Goal: Transaction & Acquisition: Obtain resource

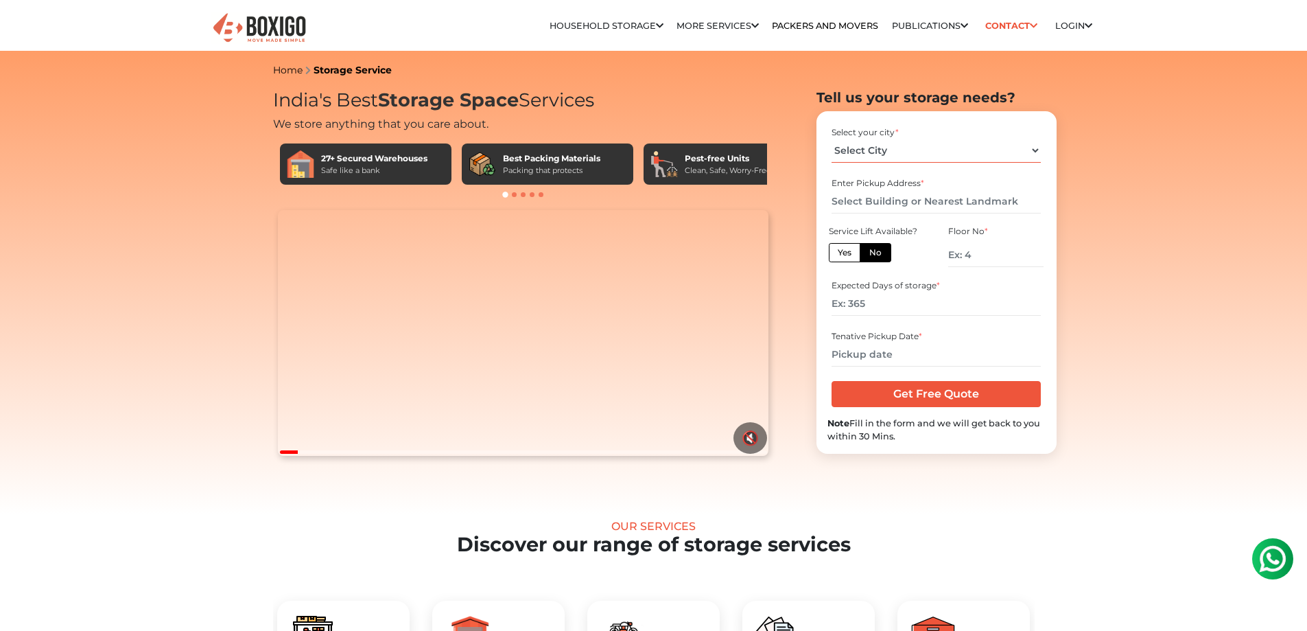
click at [1035, 149] on select "Select City [GEOGRAPHIC_DATA] [GEOGRAPHIC_DATA] [GEOGRAPHIC_DATA] [GEOGRAPHIC_D…" at bounding box center [936, 151] width 209 height 24
select select "[GEOGRAPHIC_DATA]"
click at [832, 139] on select "Select City [GEOGRAPHIC_DATA] [GEOGRAPHIC_DATA] [GEOGRAPHIC_DATA] [GEOGRAPHIC_D…" at bounding box center [936, 151] width 209 height 24
click at [879, 257] on label "No" at bounding box center [876, 252] width 32 height 19
click at [878, 255] on input "No" at bounding box center [873, 250] width 9 height 9
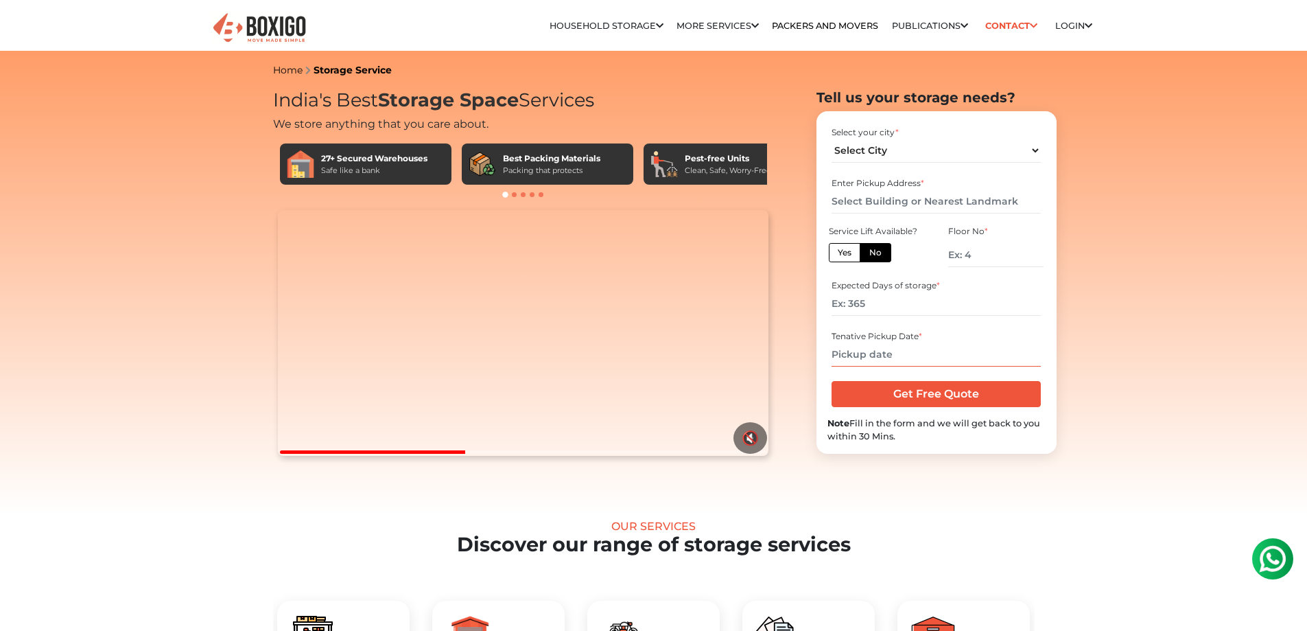
click at [953, 355] on input "text" at bounding box center [936, 354] width 209 height 24
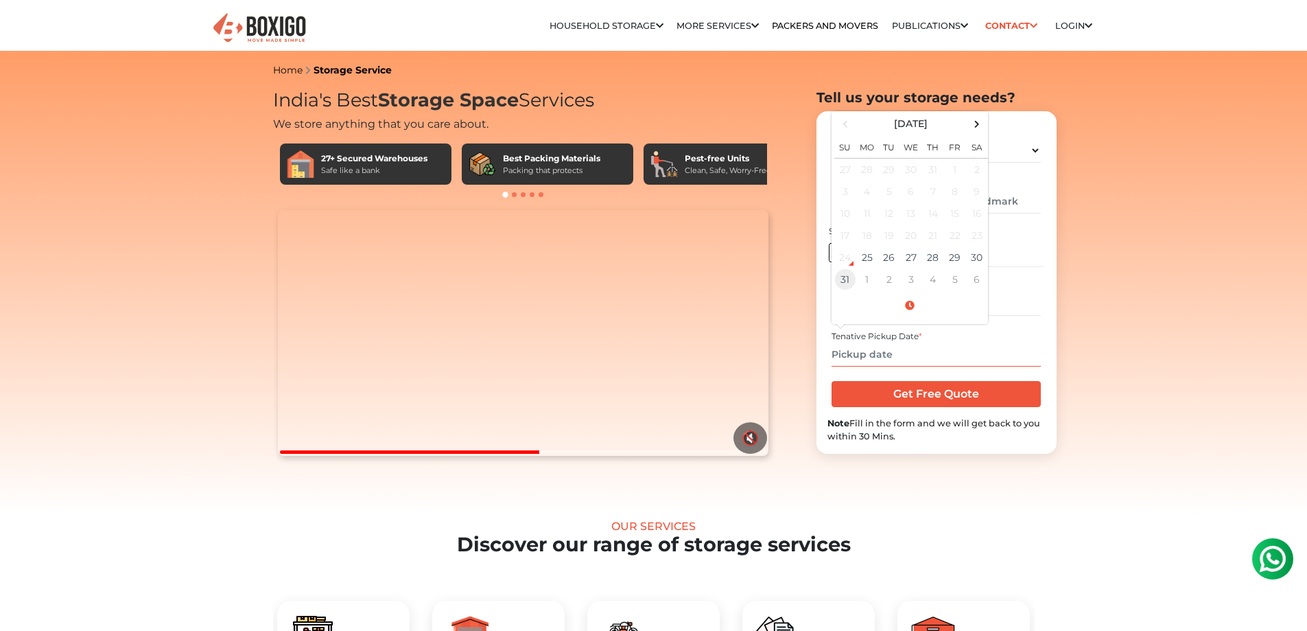
click at [841, 277] on td "31" at bounding box center [845, 279] width 22 height 22
type input "[DATE] 12:00 AM"
click at [977, 393] on input "Get Free Quote" at bounding box center [936, 394] width 209 height 26
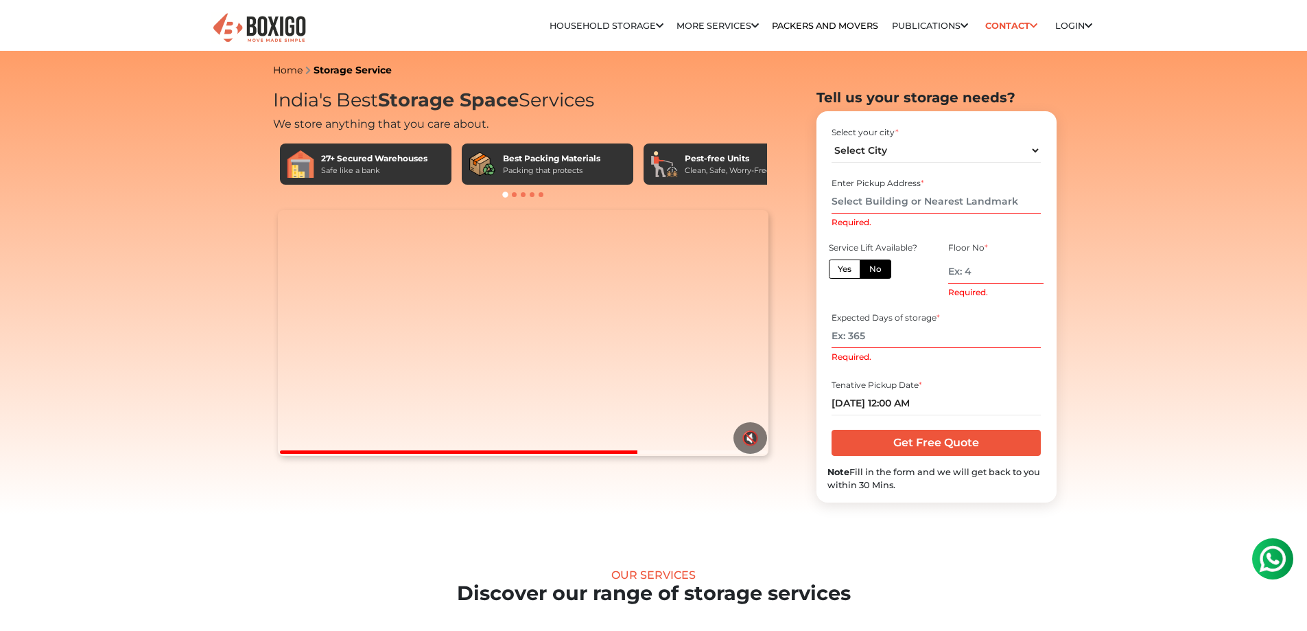
click at [970, 273] on input "Required." at bounding box center [995, 271] width 95 height 24
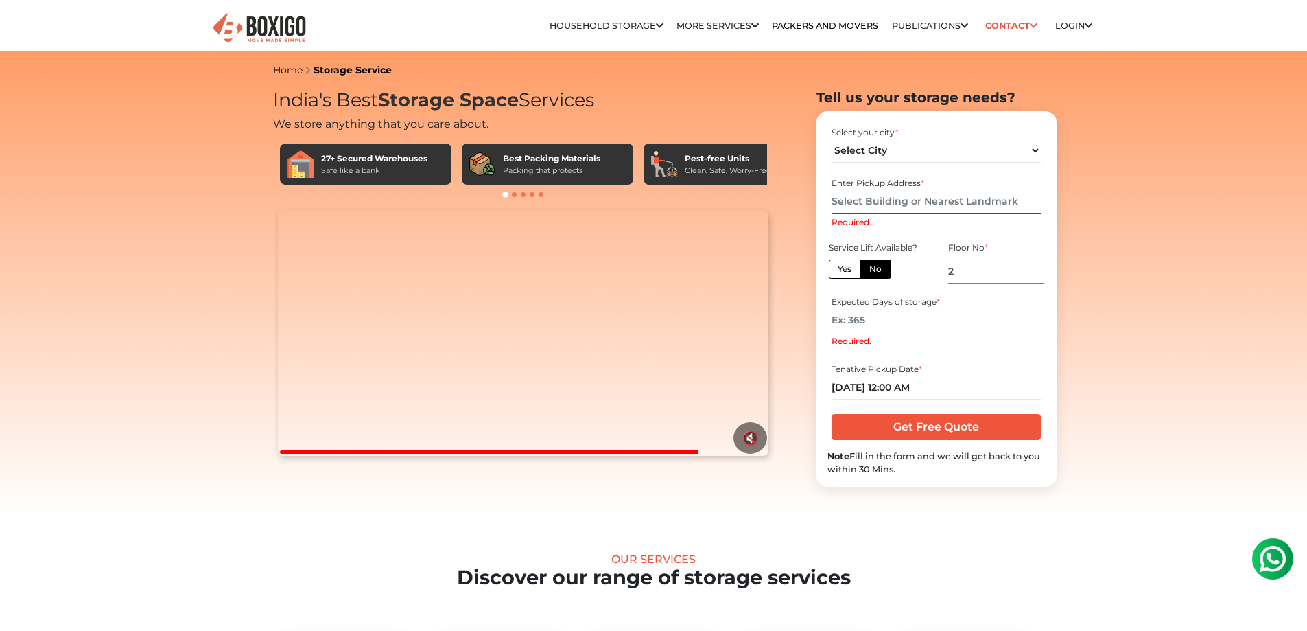
type input "2"
click at [898, 324] on input "Required." at bounding box center [936, 320] width 209 height 24
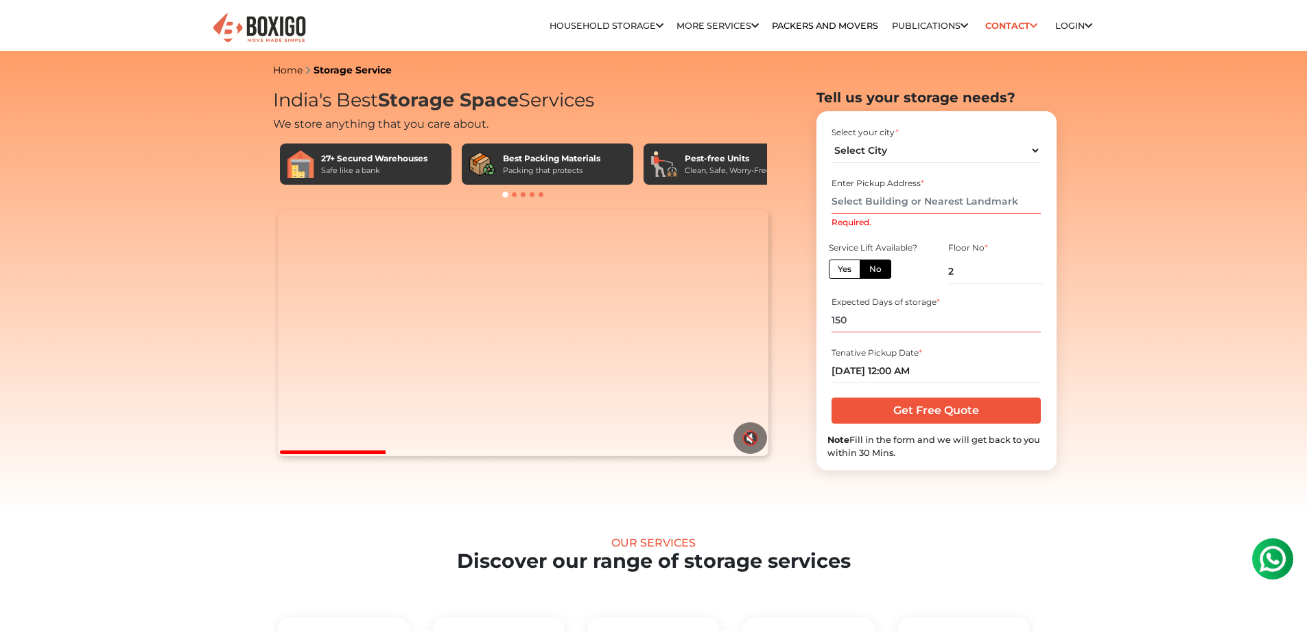
type input "150"
click at [952, 414] on input "Get Free Quote" at bounding box center [936, 410] width 209 height 26
click at [946, 201] on input "Required." at bounding box center [936, 201] width 209 height 24
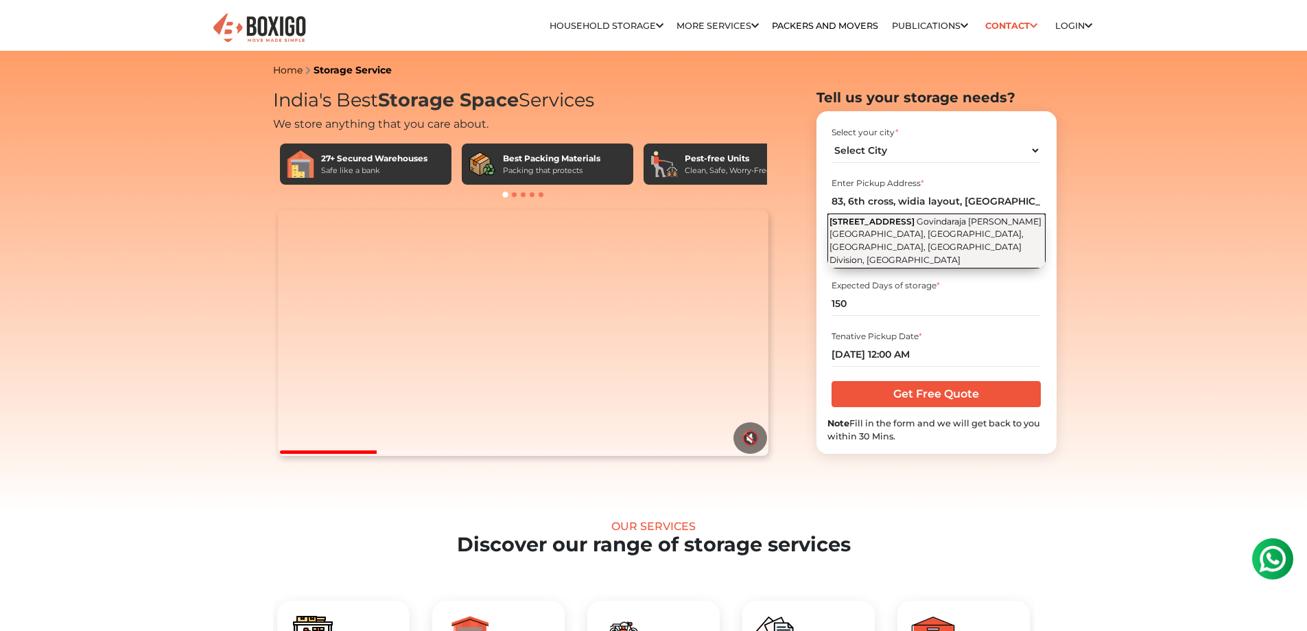
click at [952, 231] on span "Govindaraja [PERSON_NAME][GEOGRAPHIC_DATA], [GEOGRAPHIC_DATA], [GEOGRAPHIC_DATA…" at bounding box center [936, 240] width 212 height 49
type input "[STREET_ADDRESS][PERSON_NAME]"
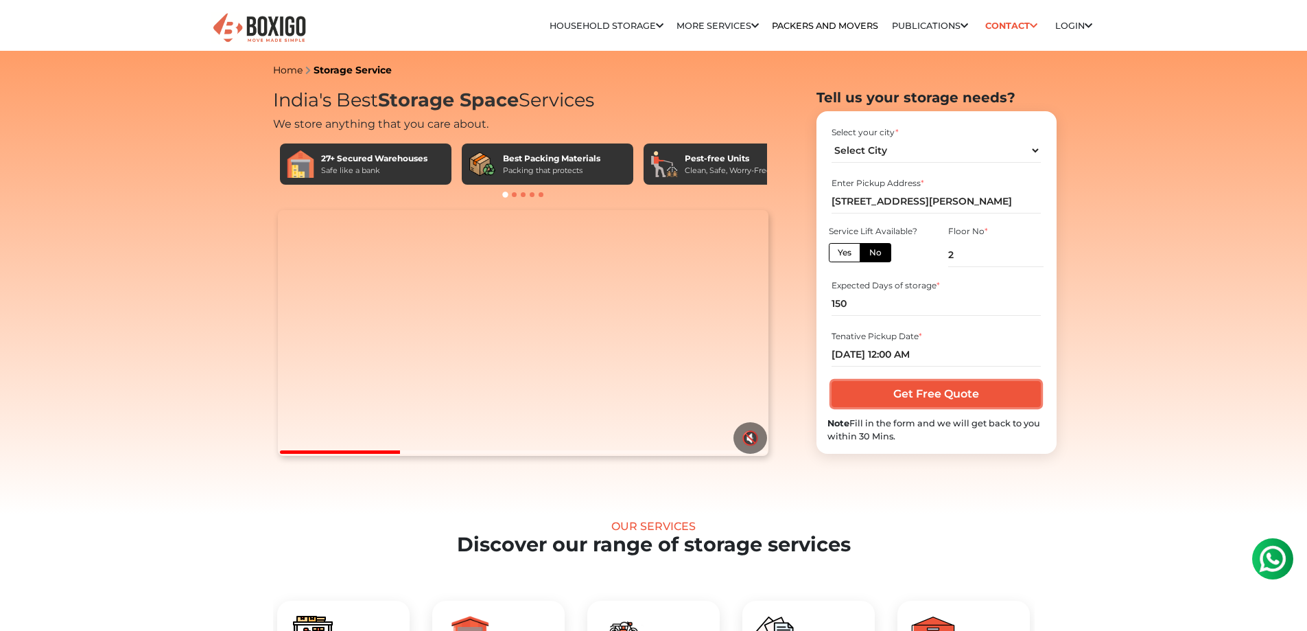
click at [964, 397] on input "Get Free Quote" at bounding box center [936, 394] width 209 height 26
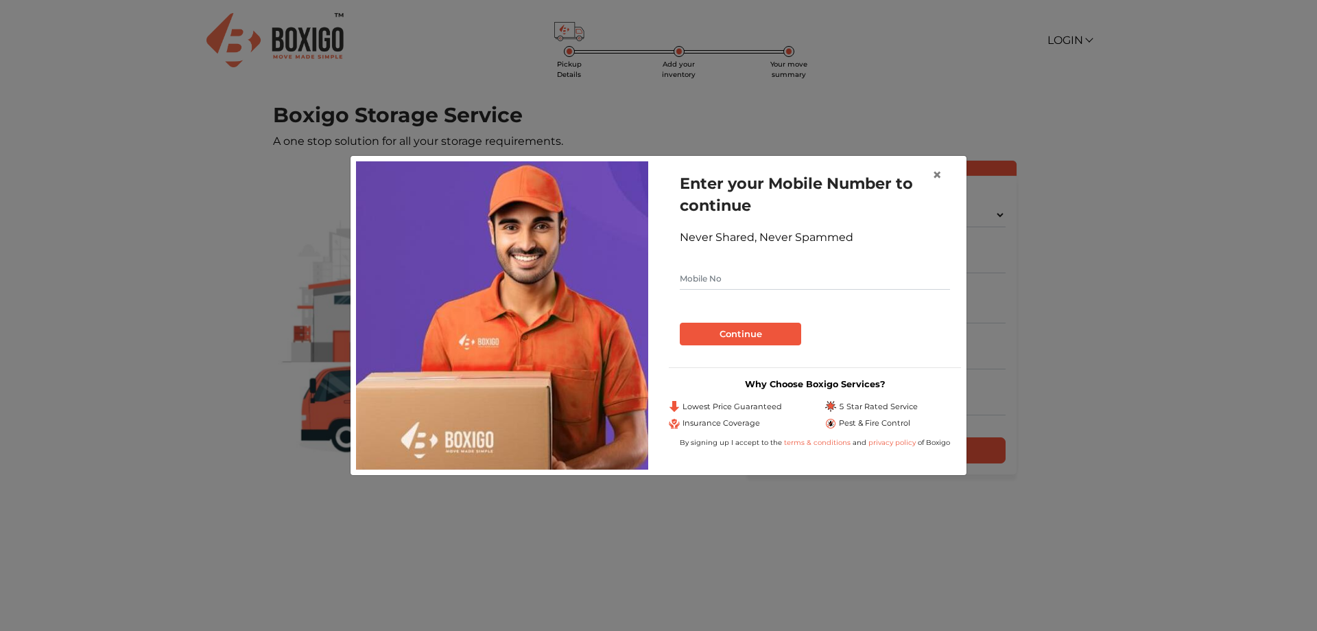
click at [743, 278] on input "text" at bounding box center [815, 279] width 270 height 22
type input "8884545345"
click at [756, 335] on button "Continue" at bounding box center [740, 334] width 121 height 23
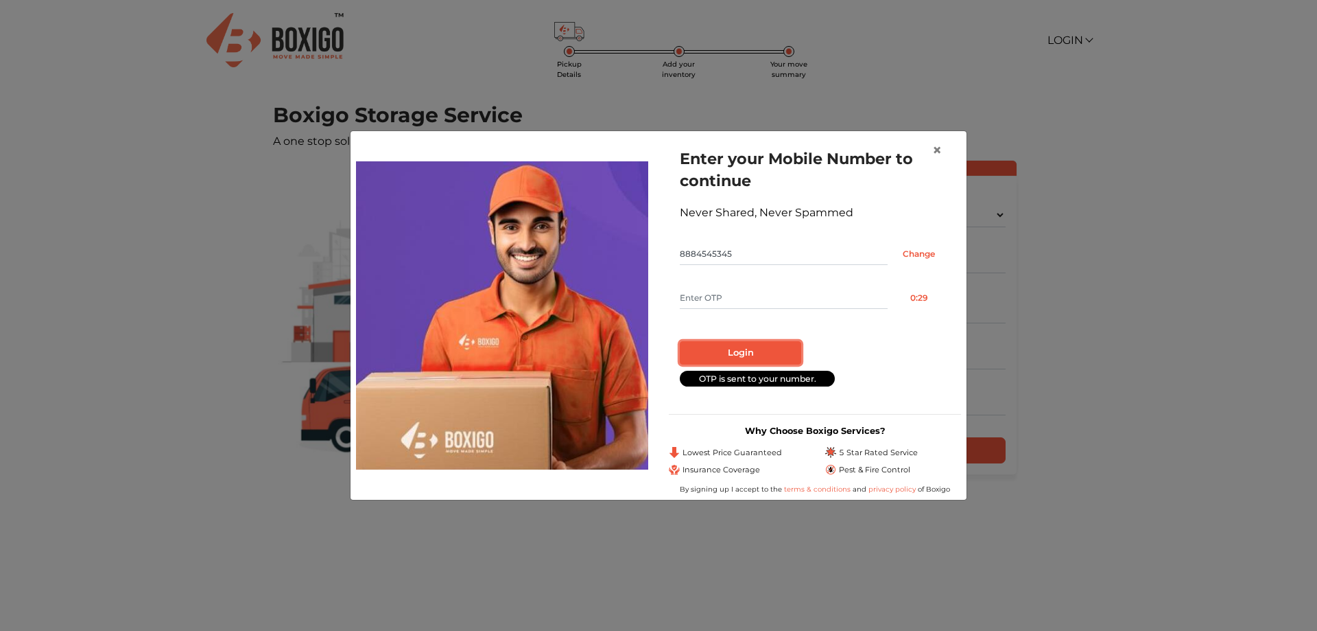
click at [751, 353] on button "Login" at bounding box center [740, 352] width 121 height 23
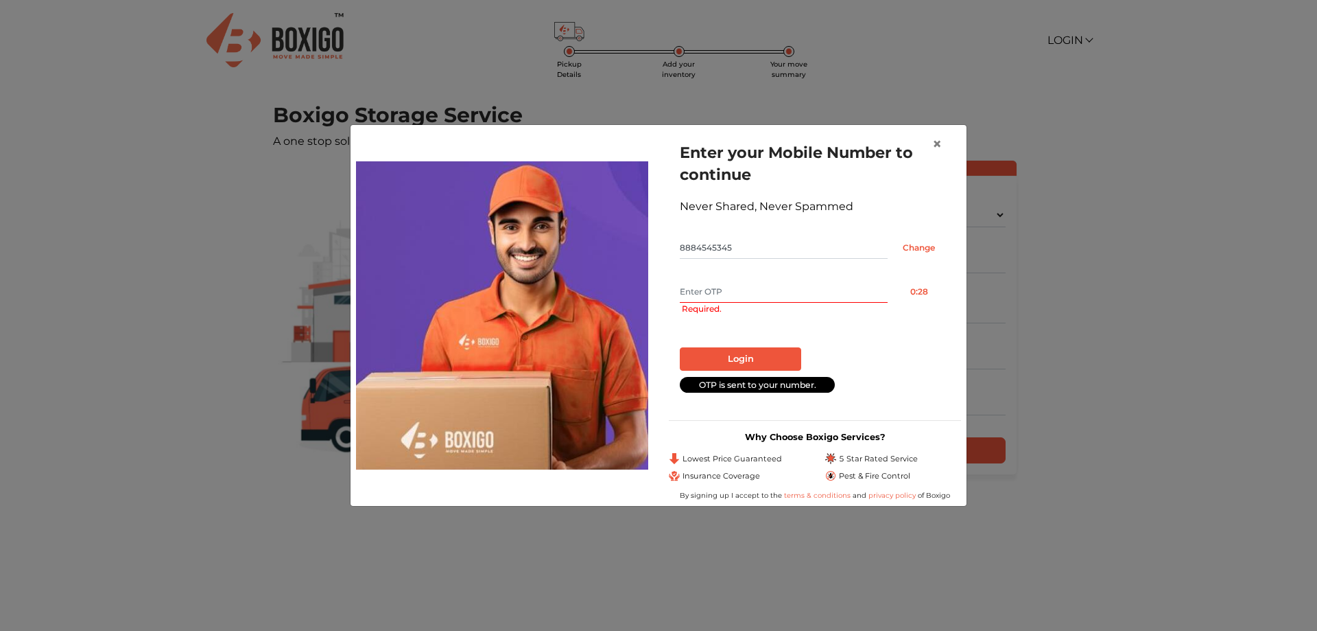
click at [728, 285] on input "text" at bounding box center [784, 292] width 208 height 22
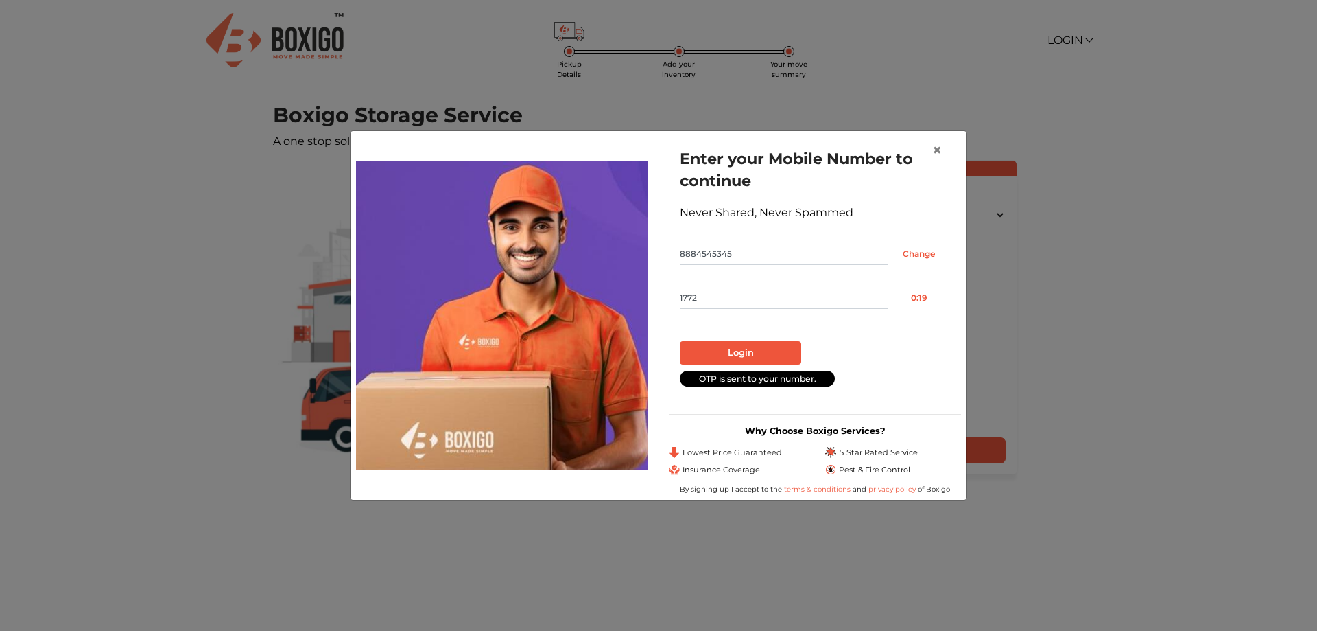
type input "1772"
click at [774, 355] on button "Login" at bounding box center [740, 352] width 121 height 23
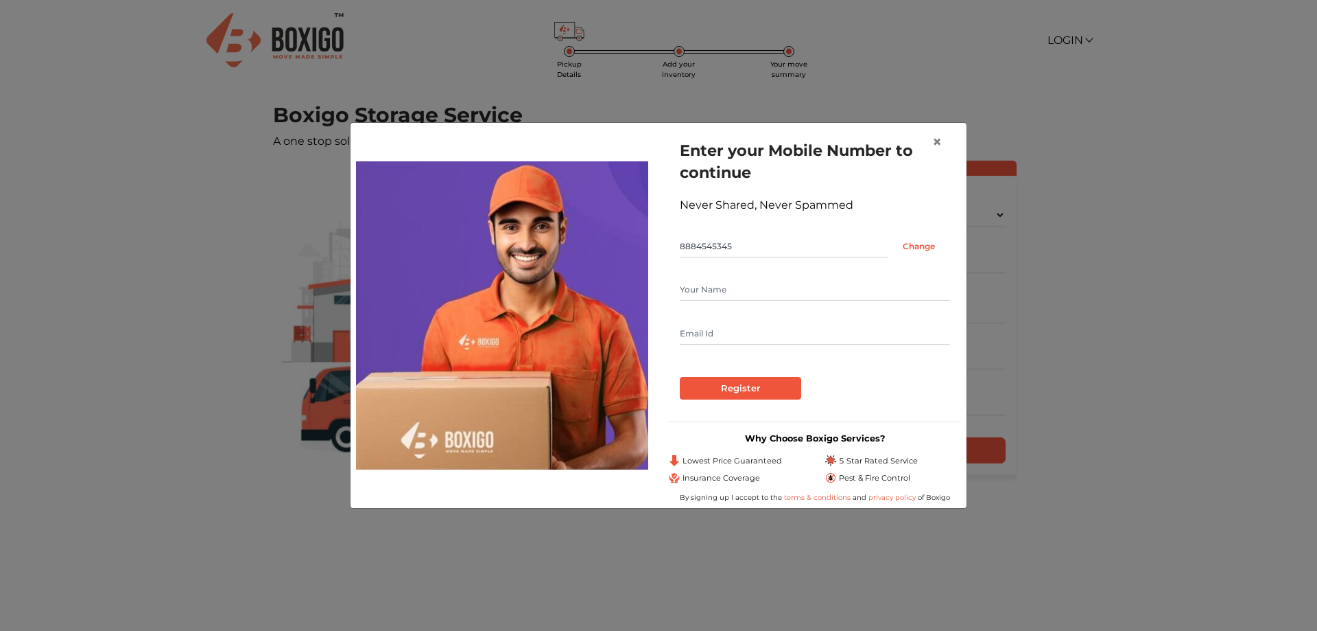
click at [783, 292] on input "text" at bounding box center [815, 290] width 270 height 22
type input "Milan"
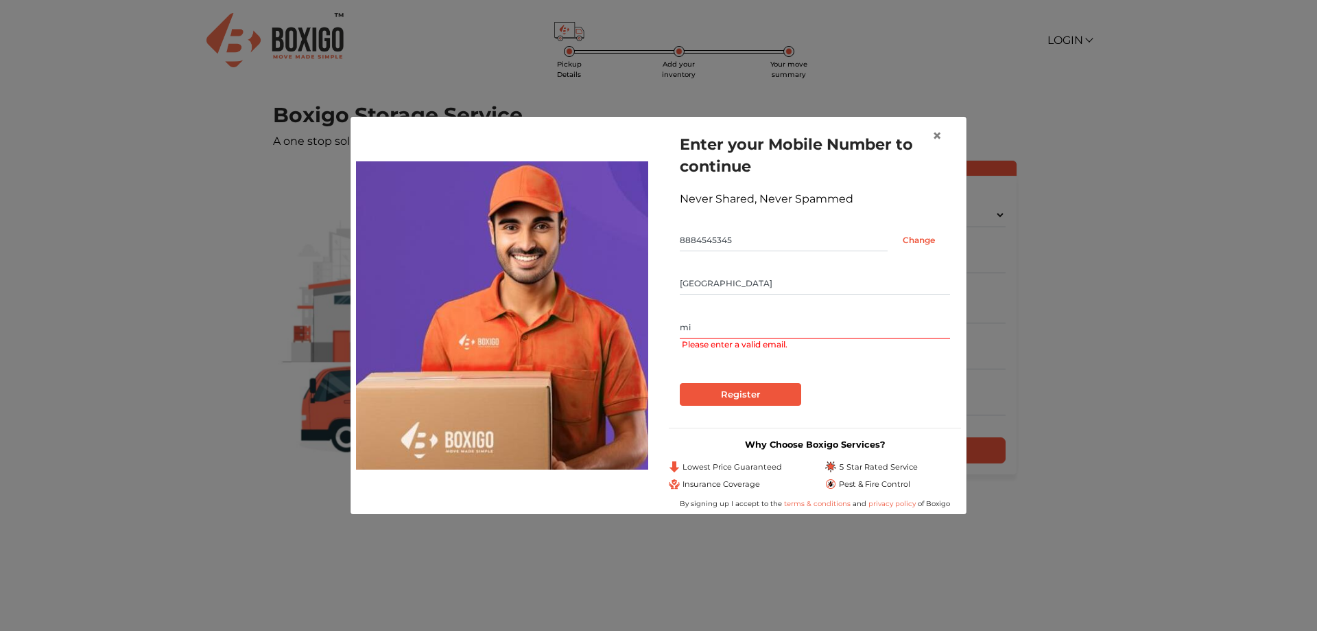
type input "m"
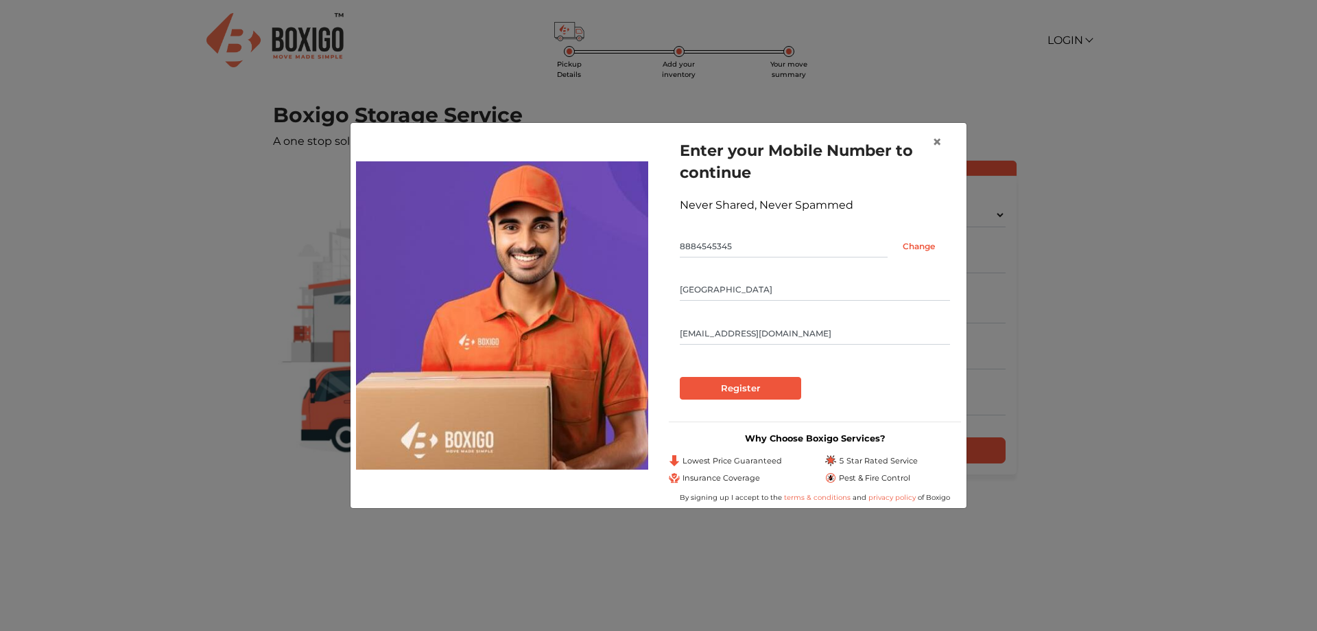
type input "lionmilanjadhav@gmail.com"
click at [751, 389] on input "Register" at bounding box center [740, 388] width 121 height 23
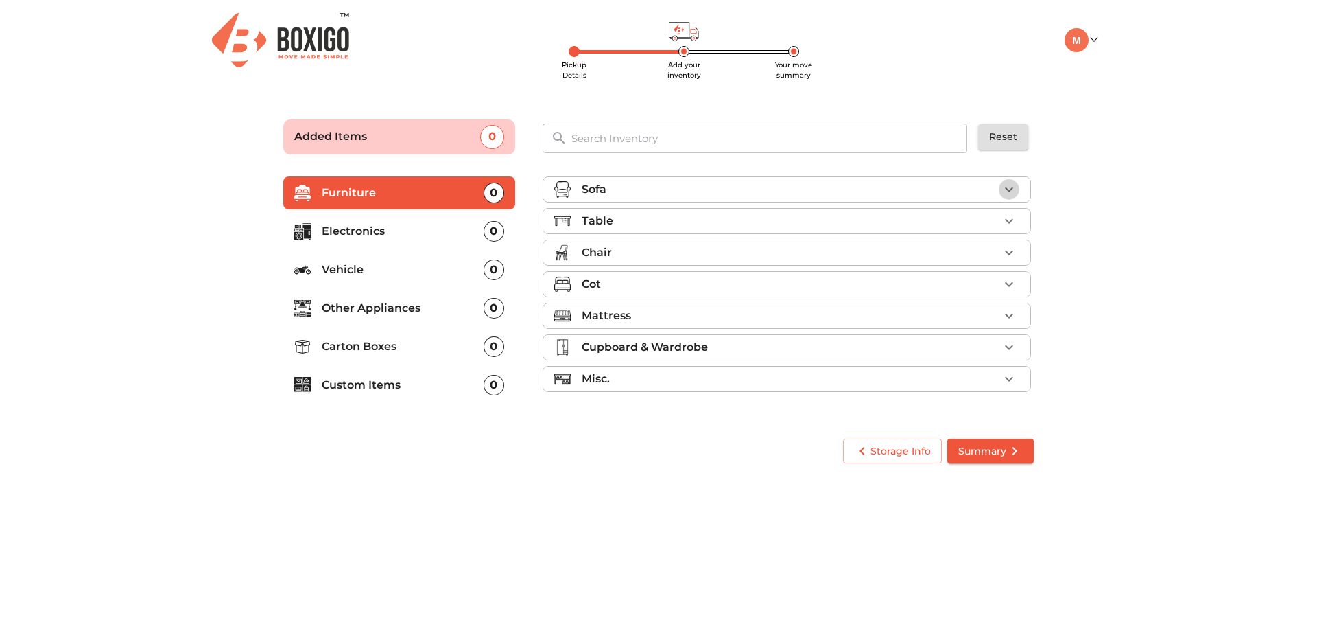
click at [1011, 192] on icon "button" at bounding box center [1009, 189] width 16 height 16
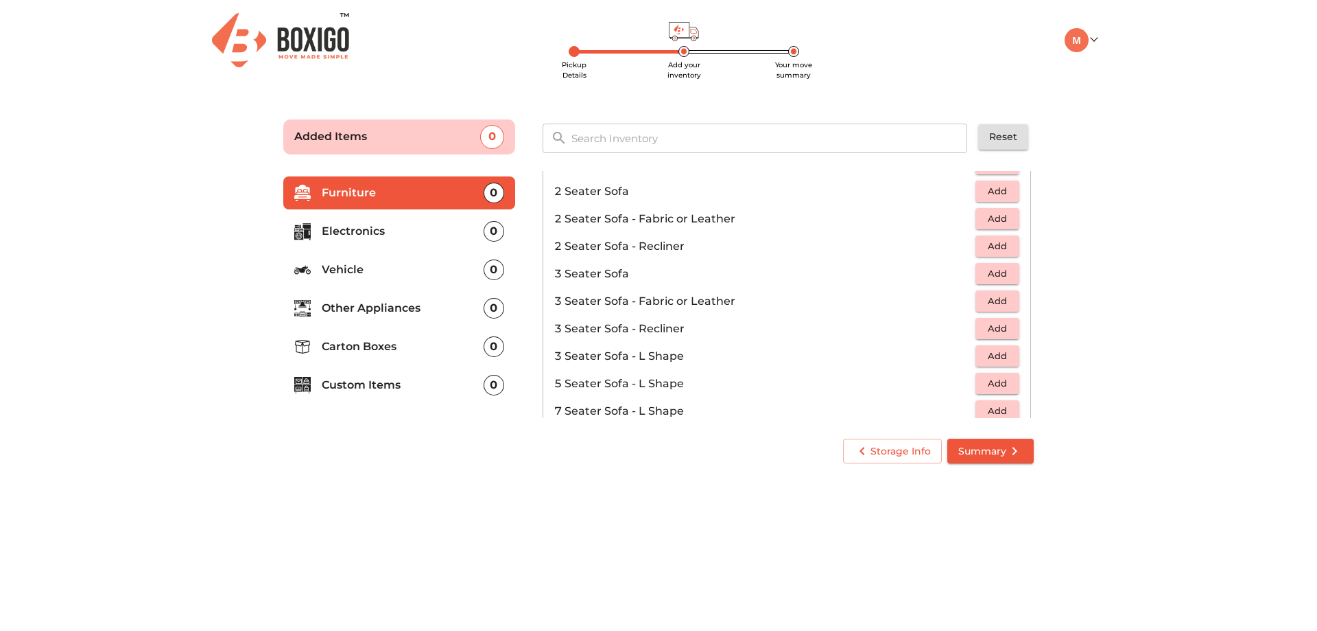
scroll to position [137, 0]
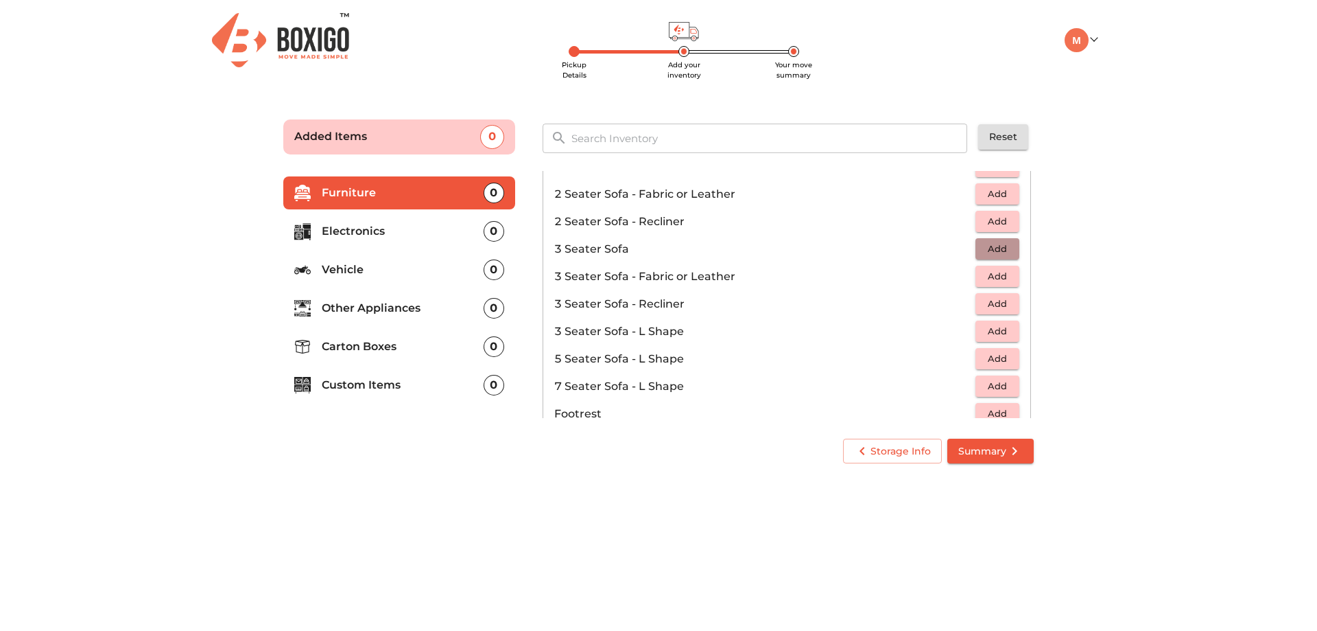
click at [1003, 251] on span "Add" at bounding box center [998, 249] width 30 height 16
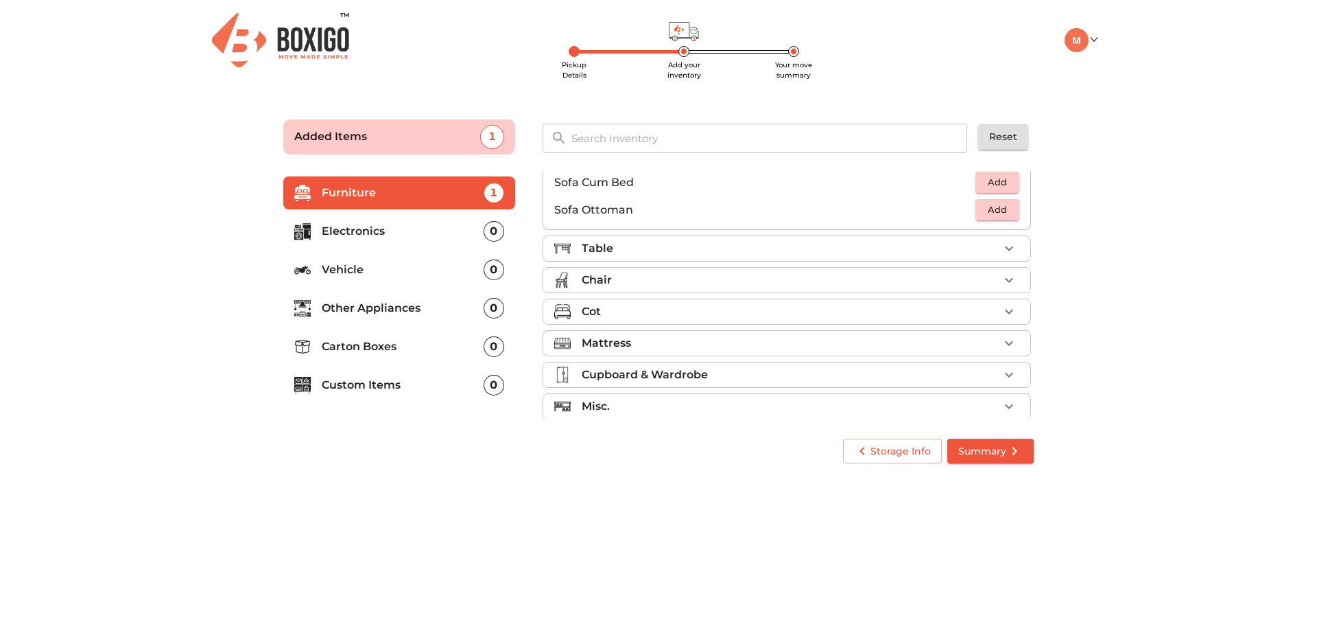
scroll to position [408, 0]
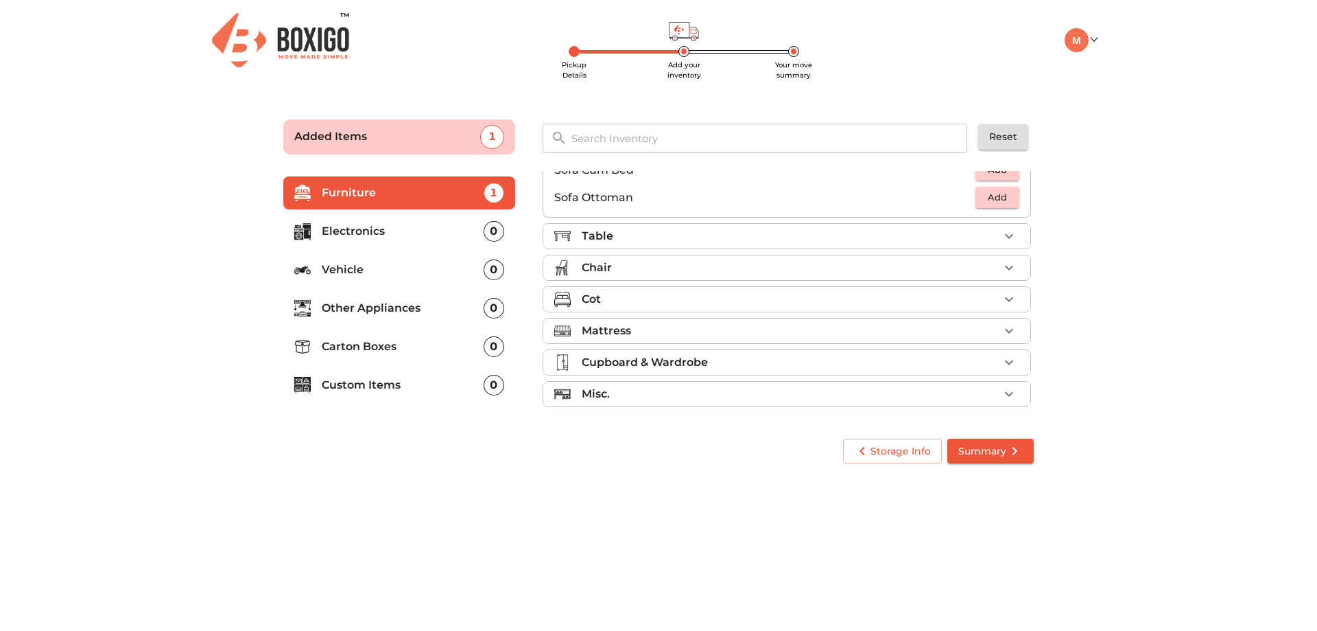
click at [1003, 232] on icon "button" at bounding box center [1009, 236] width 16 height 16
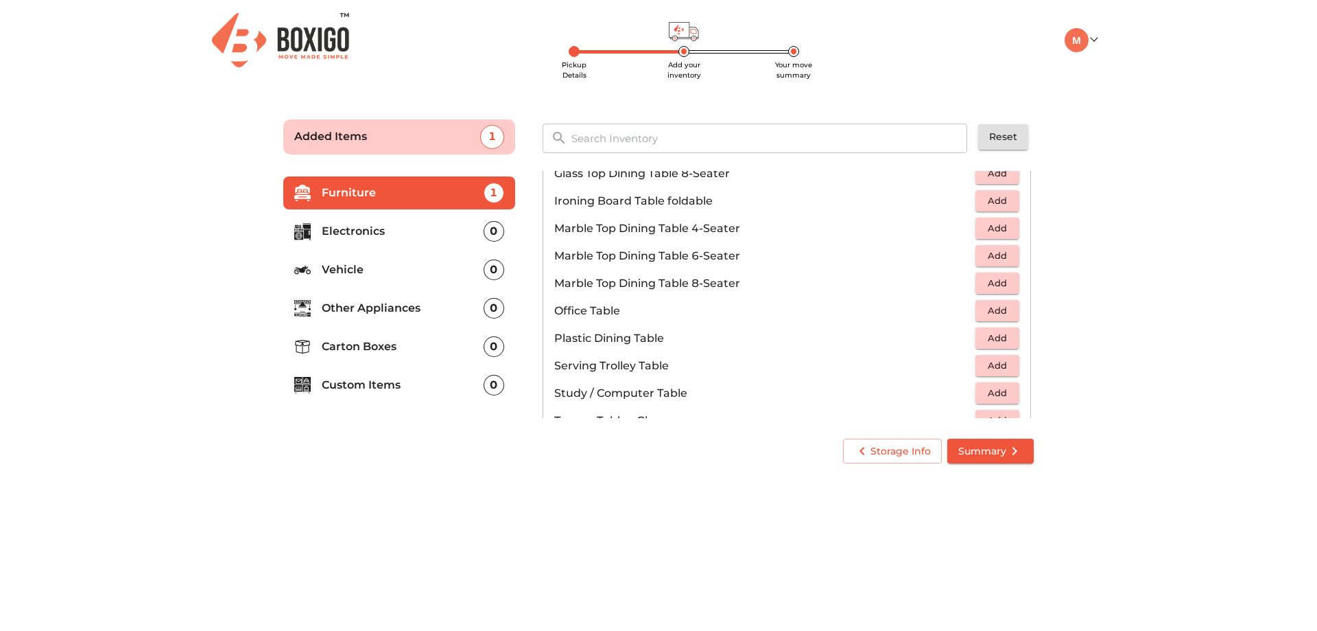
scroll to position [683, 0]
click at [991, 233] on span "Add" at bounding box center [998, 229] width 30 height 16
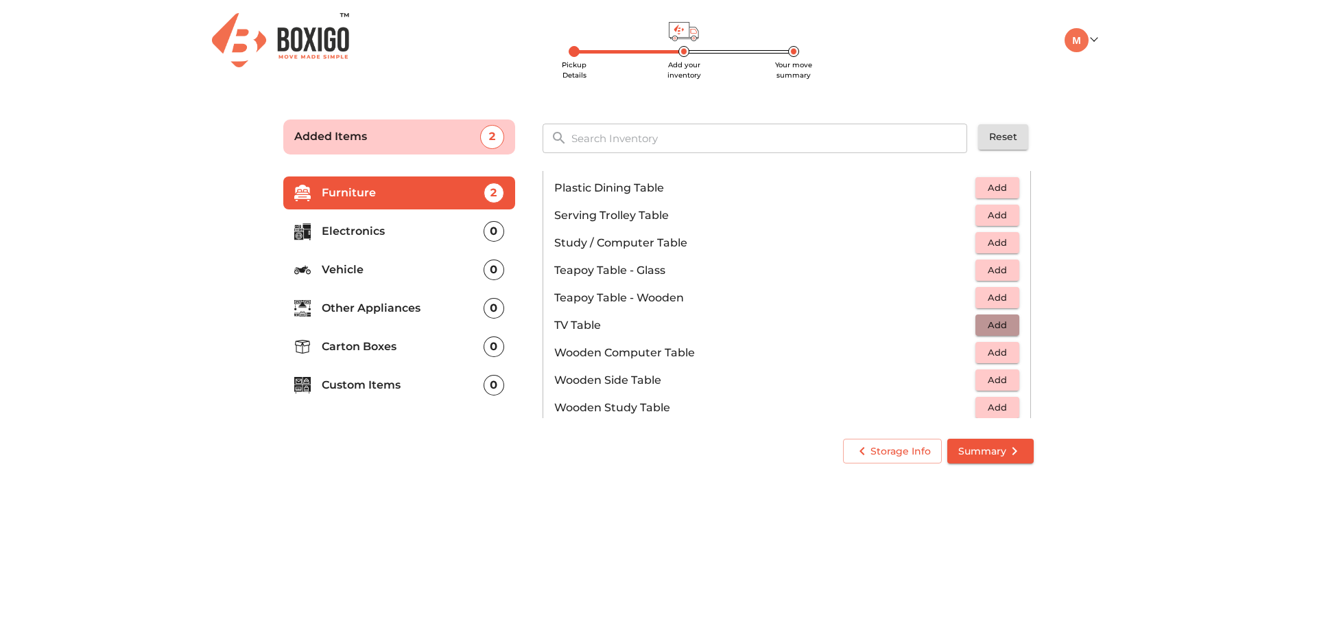
click at [987, 324] on span "Add" at bounding box center [998, 325] width 30 height 16
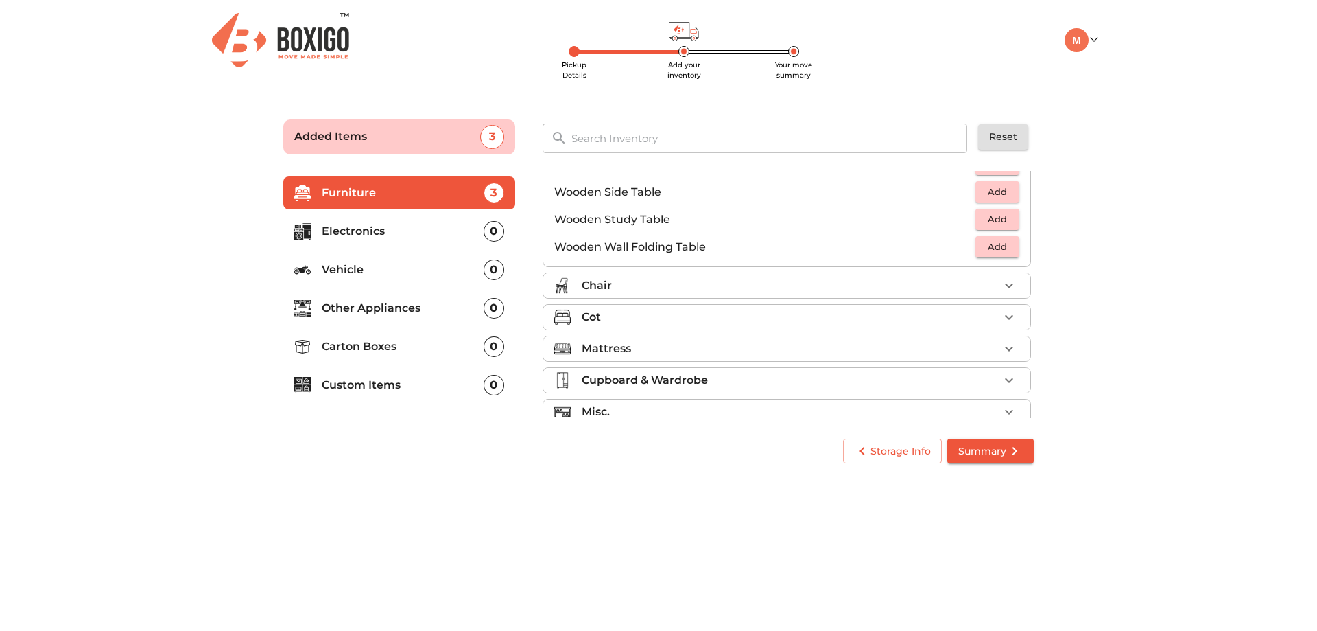
scroll to position [957, 0]
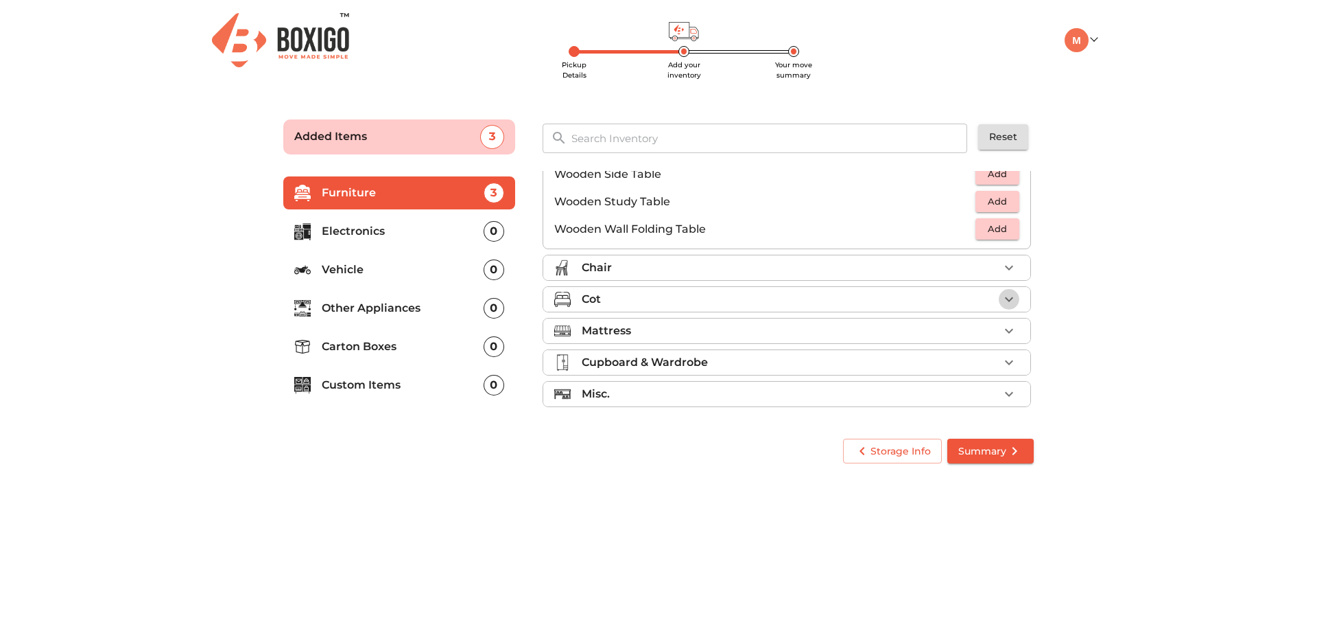
click at [1006, 303] on icon "button" at bounding box center [1009, 299] width 16 height 16
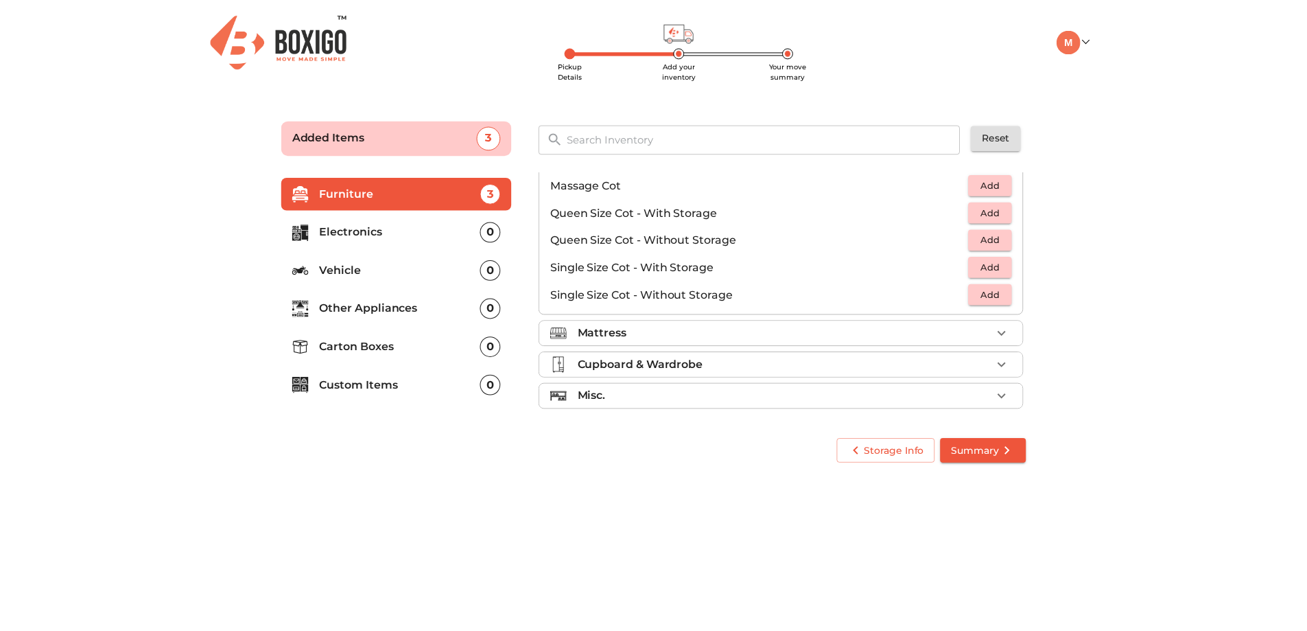
scroll to position [436, 0]
click at [1005, 294] on span "Add" at bounding box center [998, 292] width 30 height 16
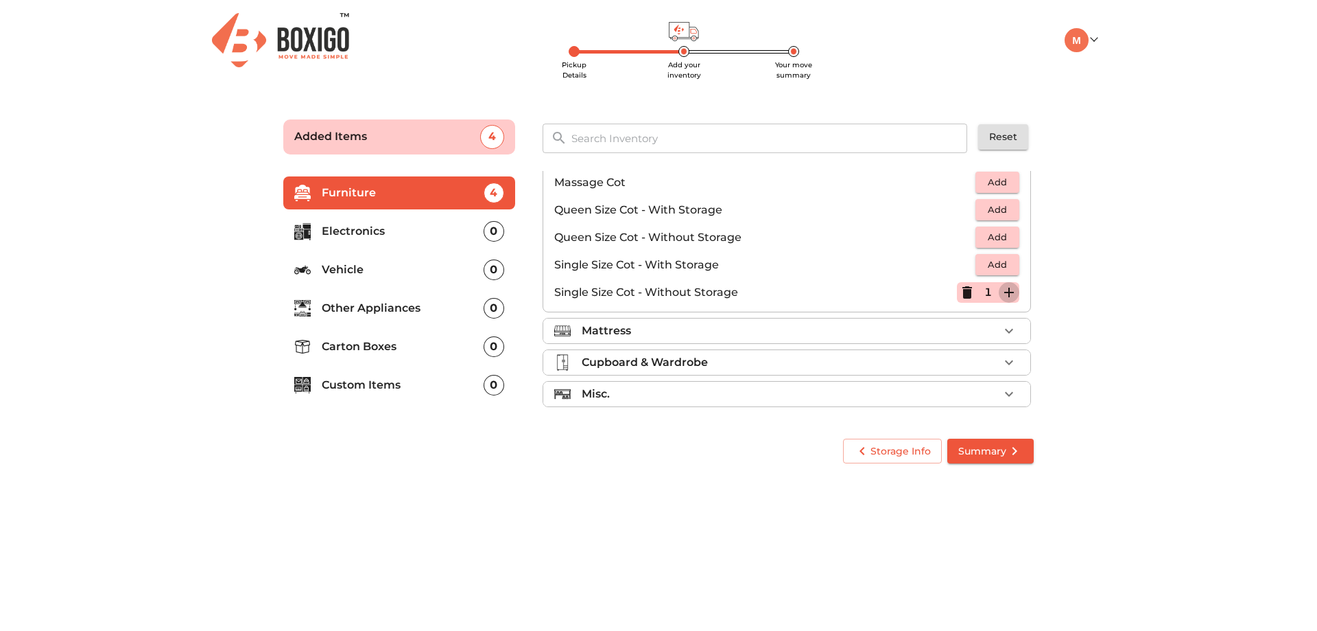
click at [1005, 294] on icon "button" at bounding box center [1009, 292] width 16 height 16
click at [1003, 451] on span "Summary" at bounding box center [991, 451] width 65 height 17
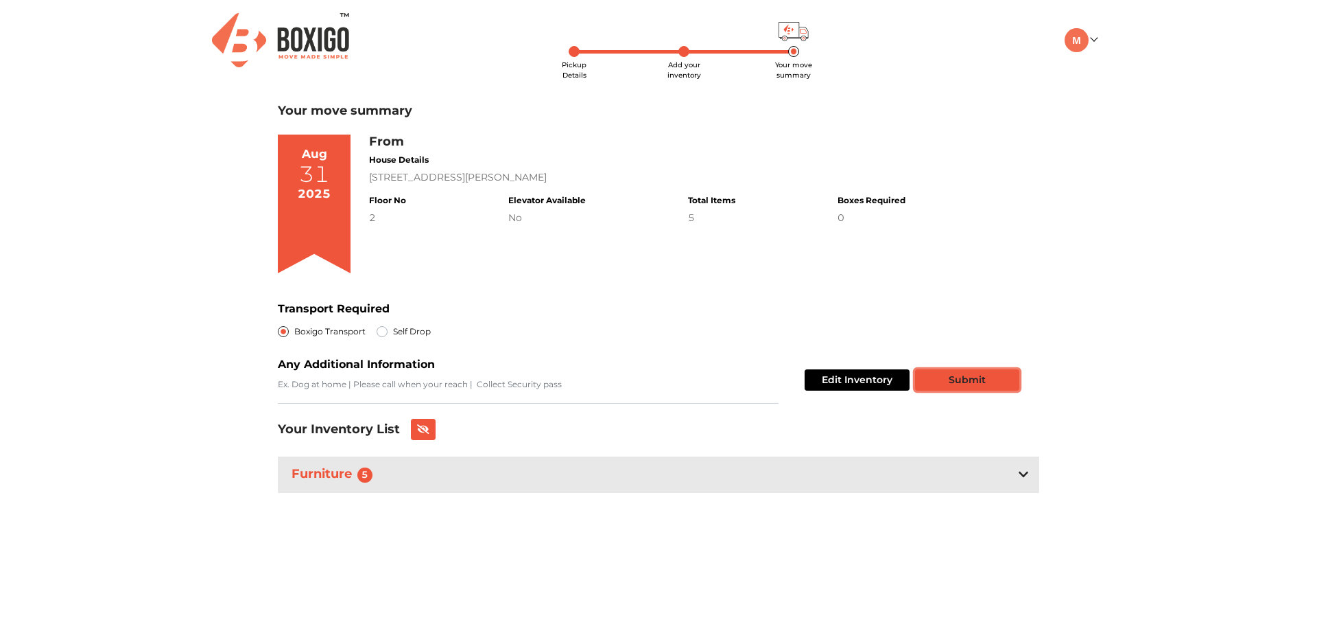
click at [972, 378] on button "Submit" at bounding box center [967, 379] width 104 height 21
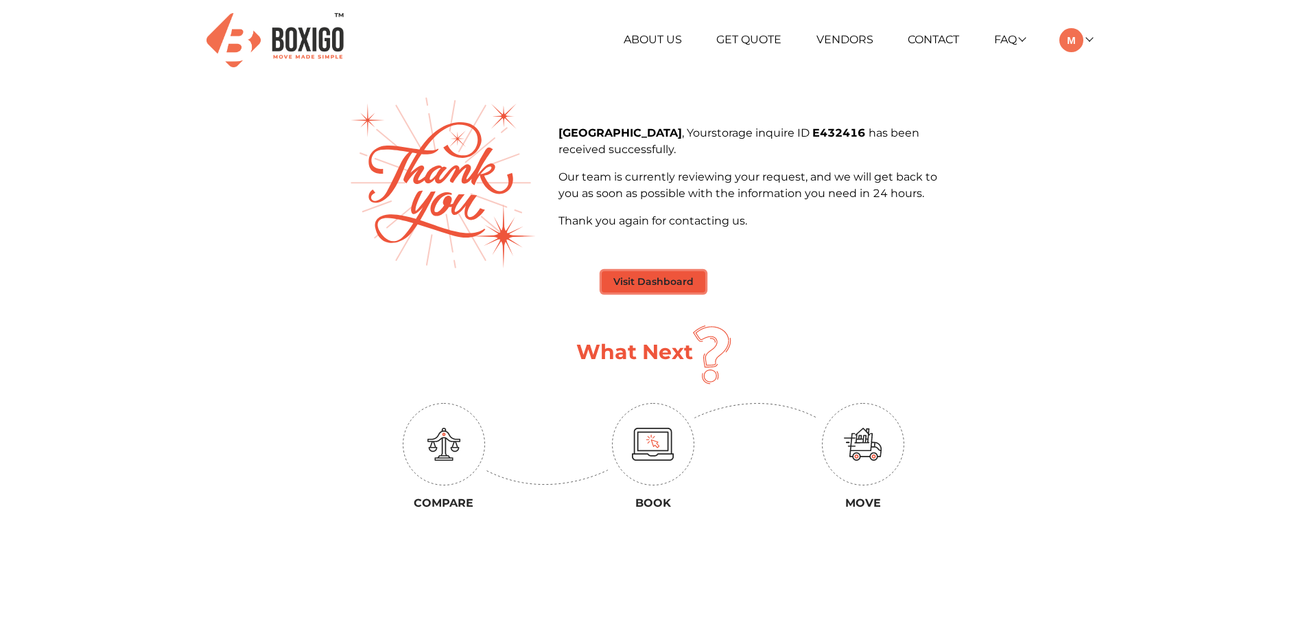
click at [659, 277] on button "Visit Dashboard" at bounding box center [654, 281] width 104 height 21
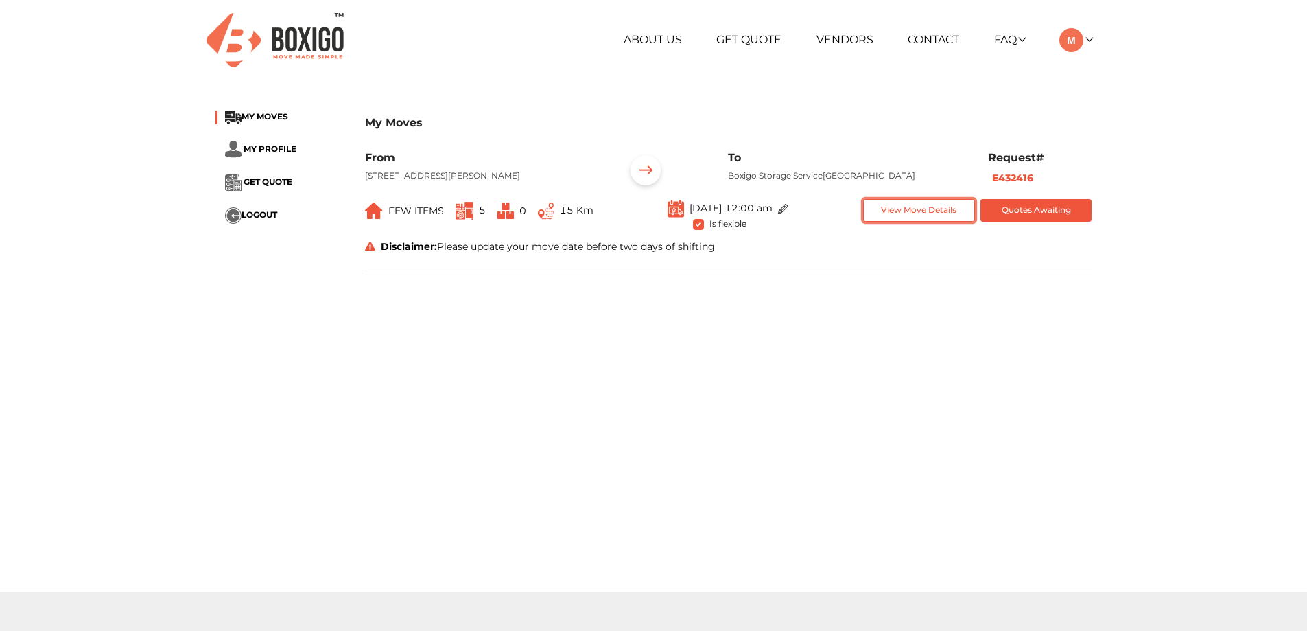
click at [937, 222] on button "View Move Details" at bounding box center [919, 210] width 112 height 23
